Goal: Information Seeking & Learning: Find specific fact

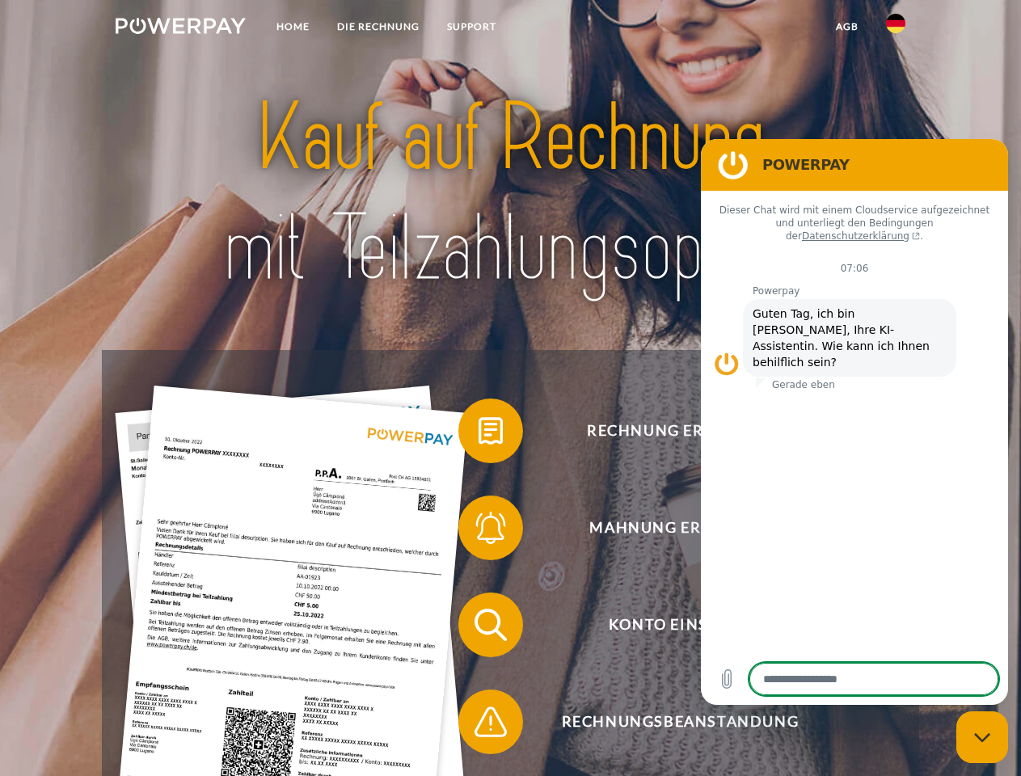
click at [180, 28] on img at bounding box center [181, 26] width 130 height 16
click at [896, 28] on img at bounding box center [895, 23] width 19 height 19
click at [846, 27] on link "agb" at bounding box center [847, 26] width 50 height 29
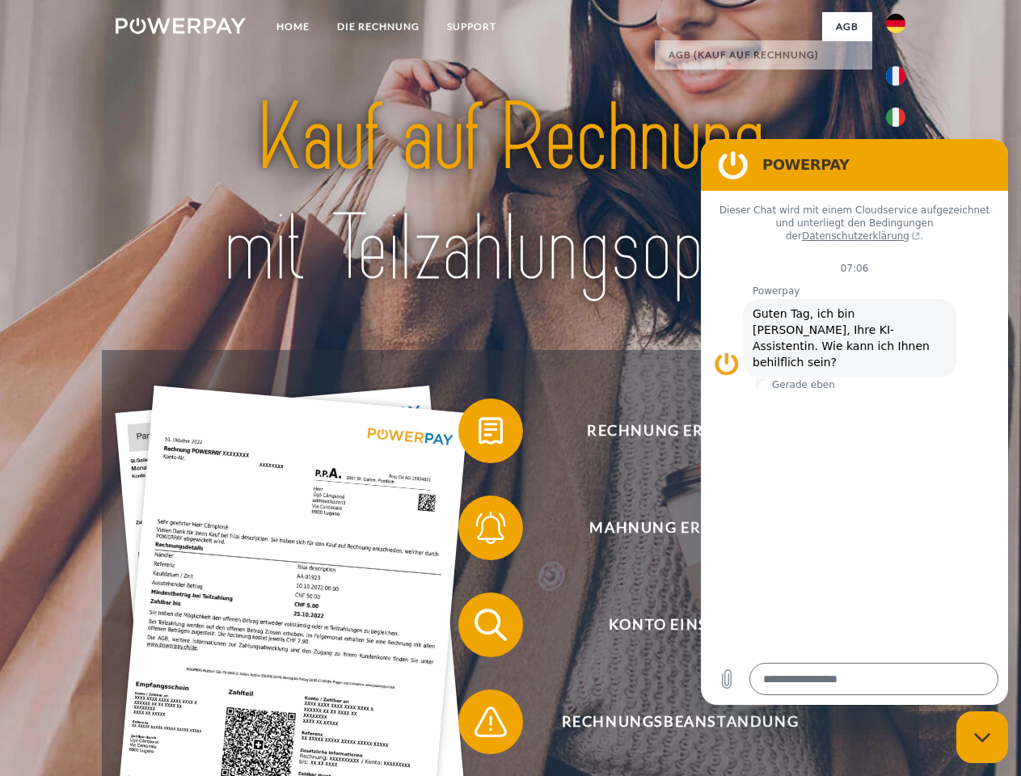
click at [478, 434] on span at bounding box center [466, 430] width 81 height 81
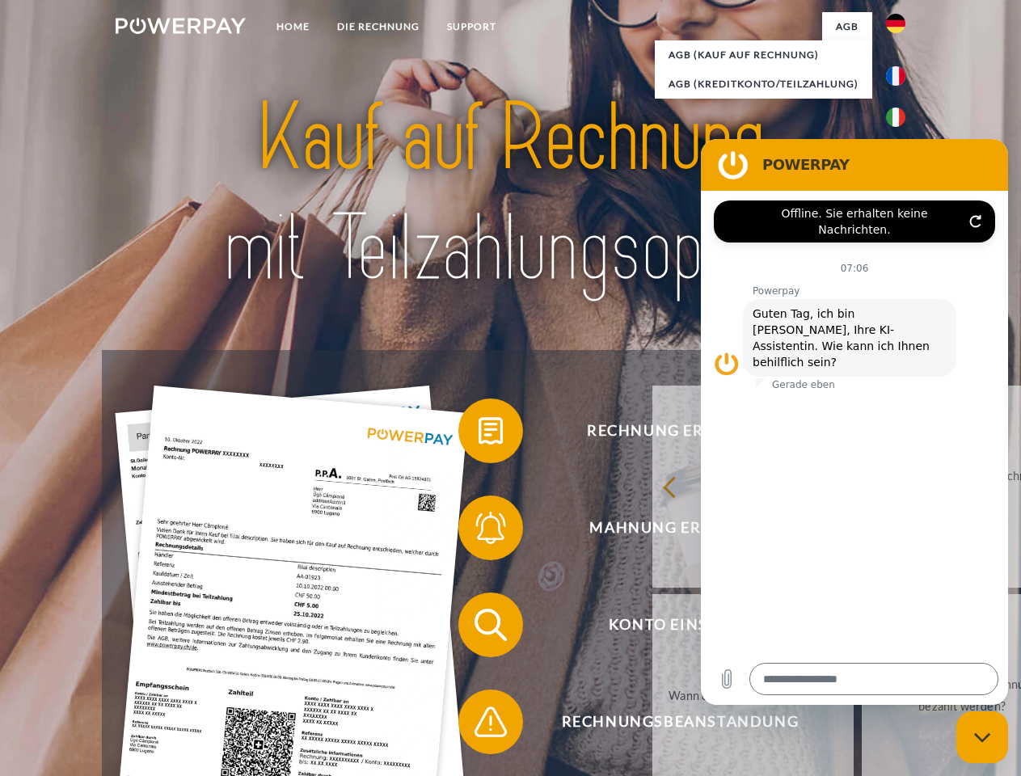
click at [652, 531] on link "zurück" at bounding box center [752, 487] width 201 height 202
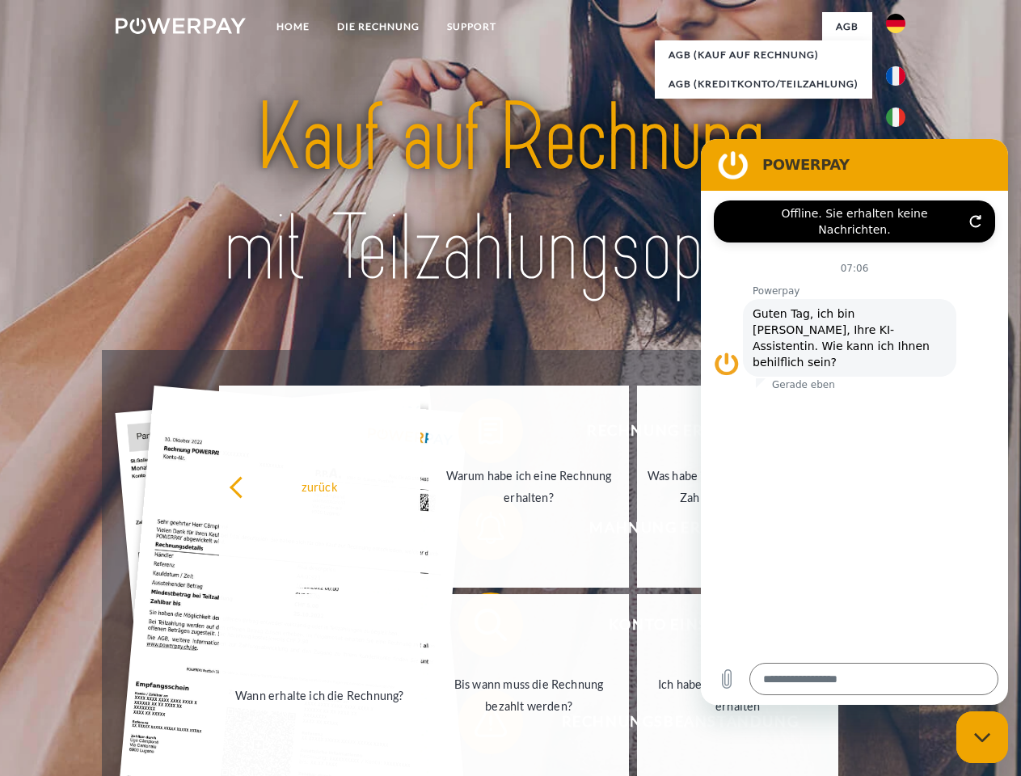
click at [420, 628] on link "Wann erhalte ich die Rechnung?" at bounding box center [319, 695] width 201 height 202
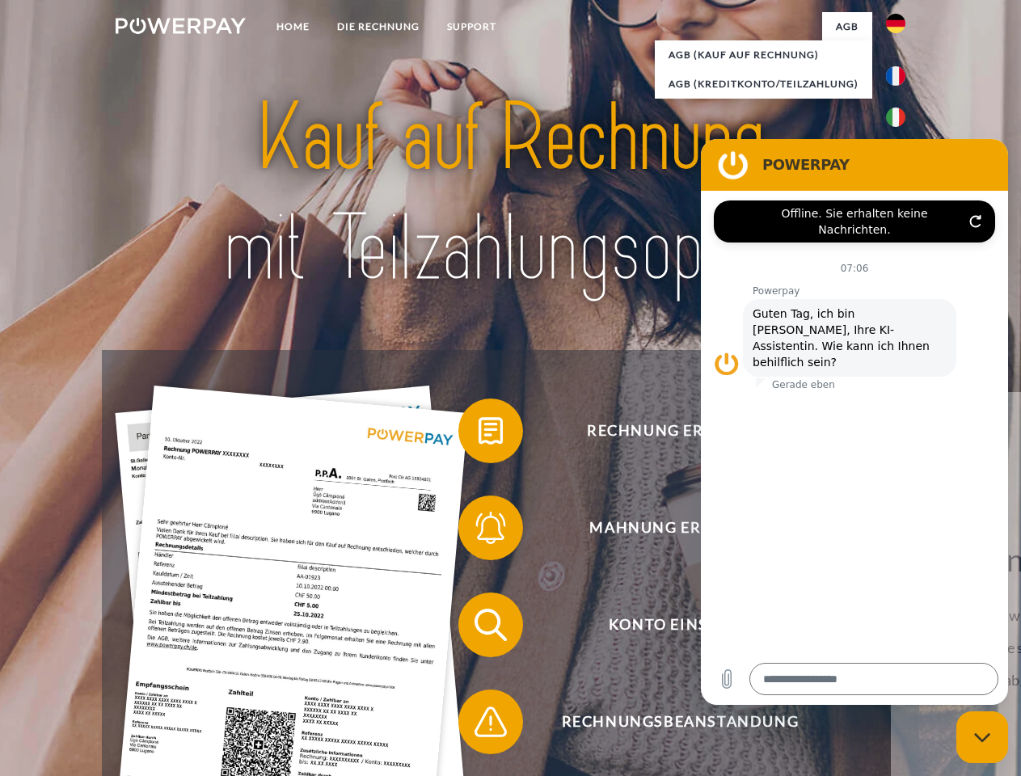
click at [478, 725] on span at bounding box center [466, 721] width 81 height 81
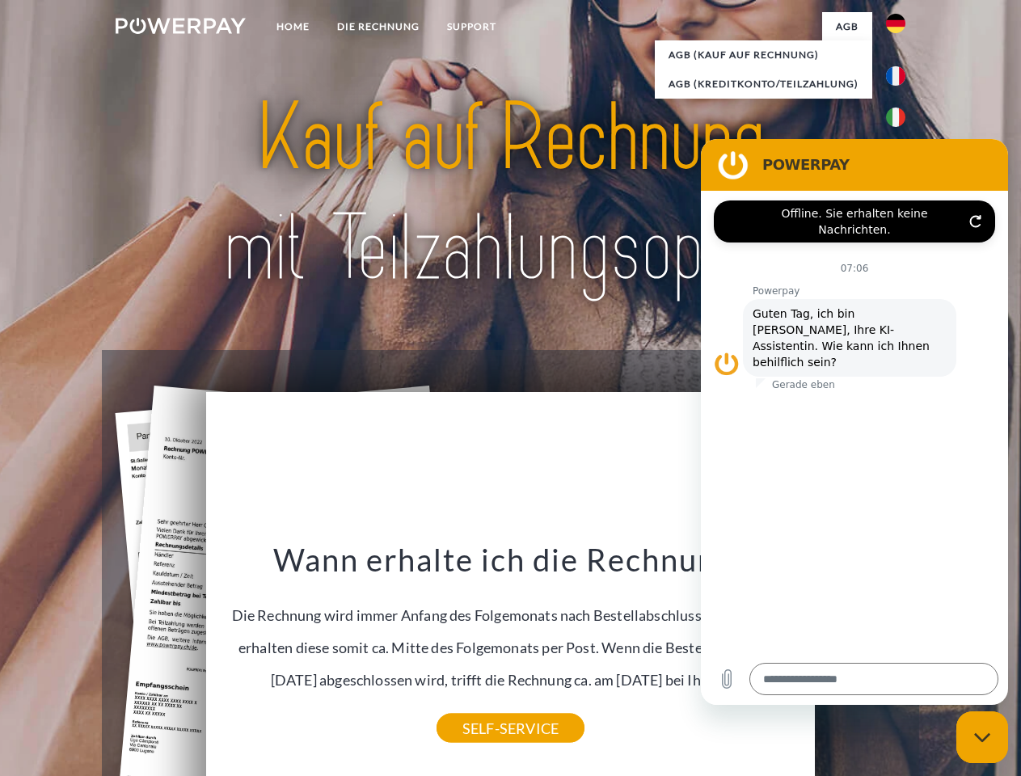
click at [982, 737] on icon "Messaging-Fenster schließen" at bounding box center [982, 737] width 17 height 11
type textarea "*"
